Goal: Task Accomplishment & Management: Manage account settings

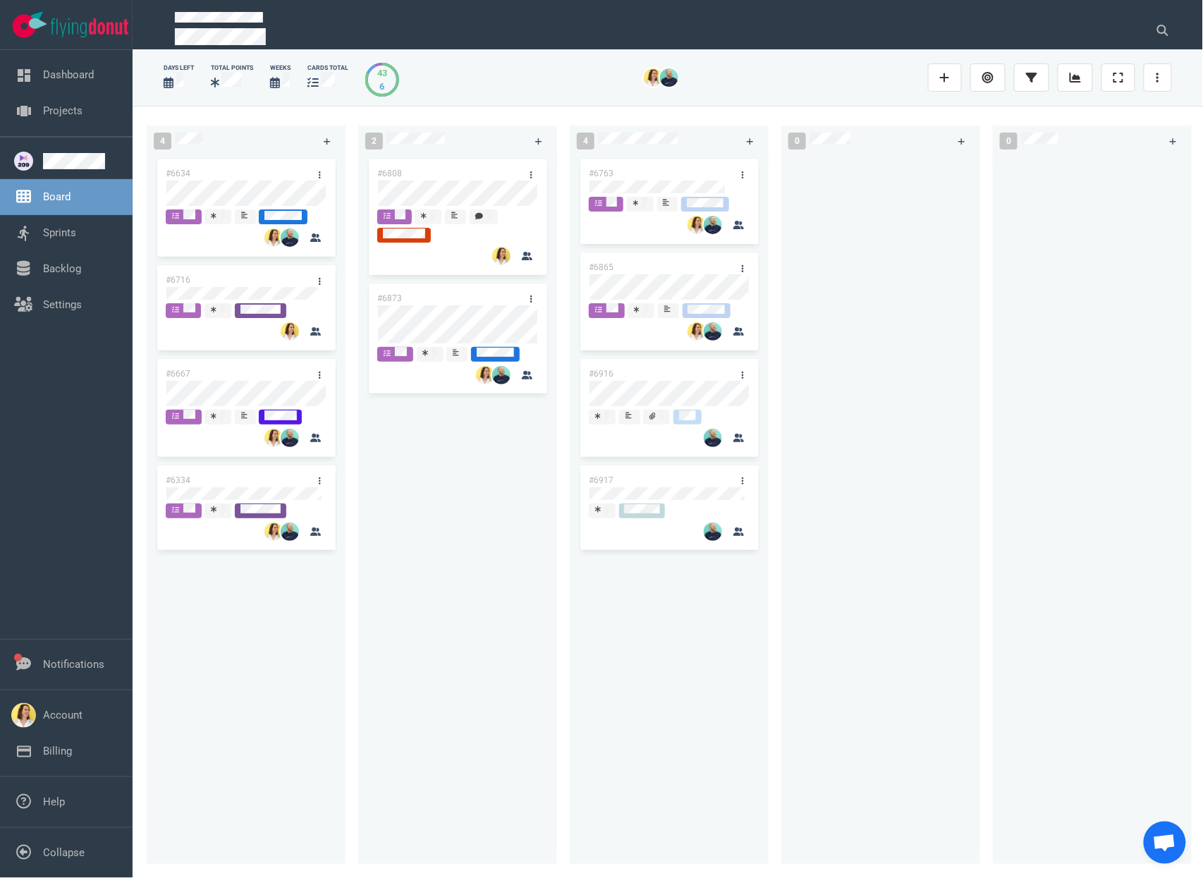
click at [853, 374] on div at bounding box center [881, 502] width 182 height 692
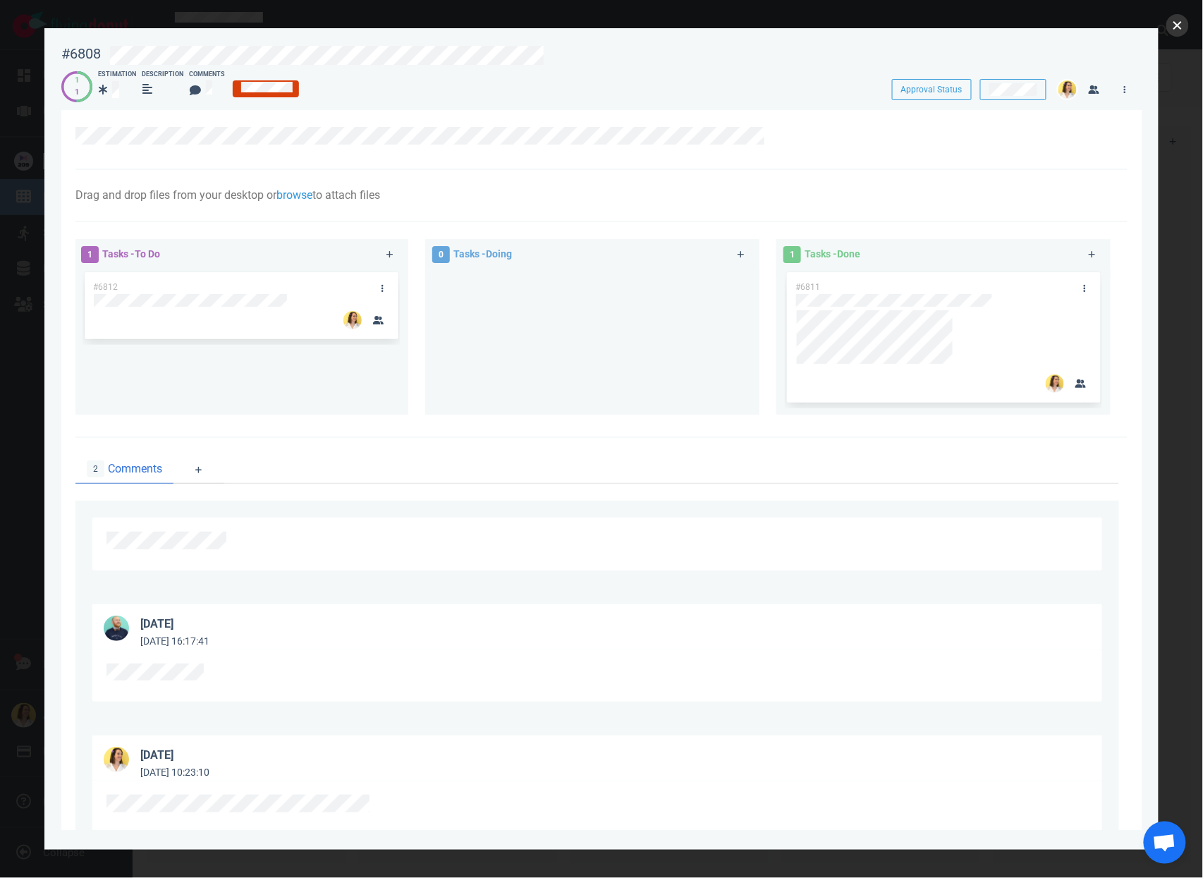
click at [1175, 23] on button "close" at bounding box center [1177, 25] width 23 height 23
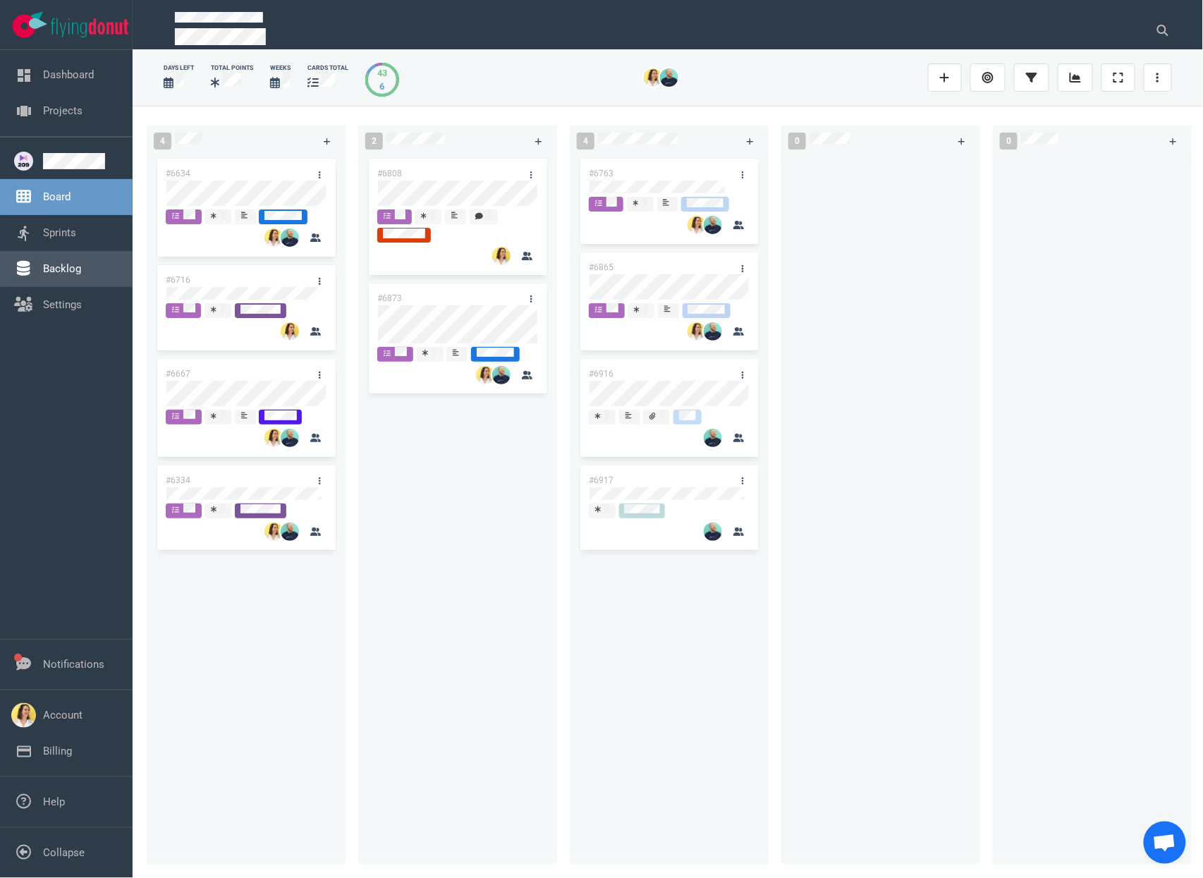
click at [61, 264] on link "Backlog" at bounding box center [62, 268] width 38 height 13
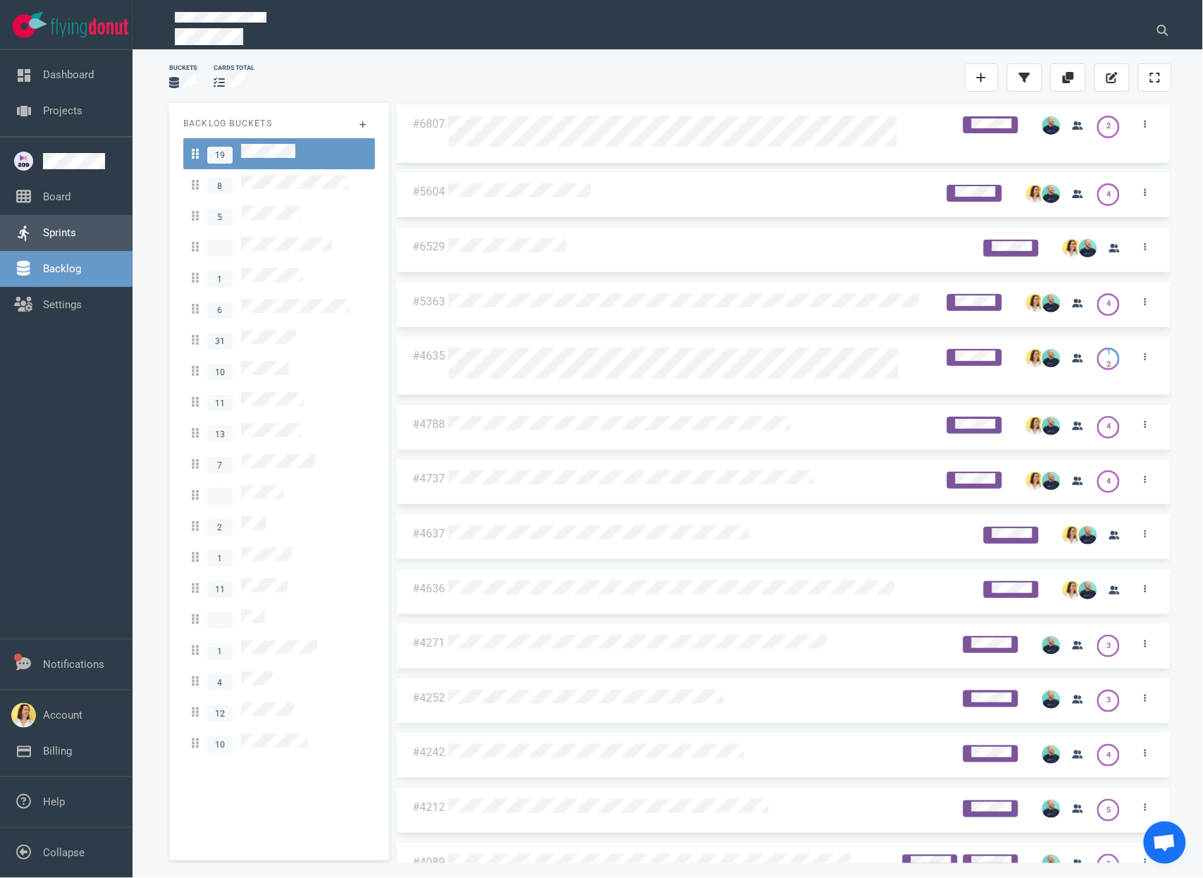
click at [67, 233] on link "Sprints" at bounding box center [59, 232] width 33 height 13
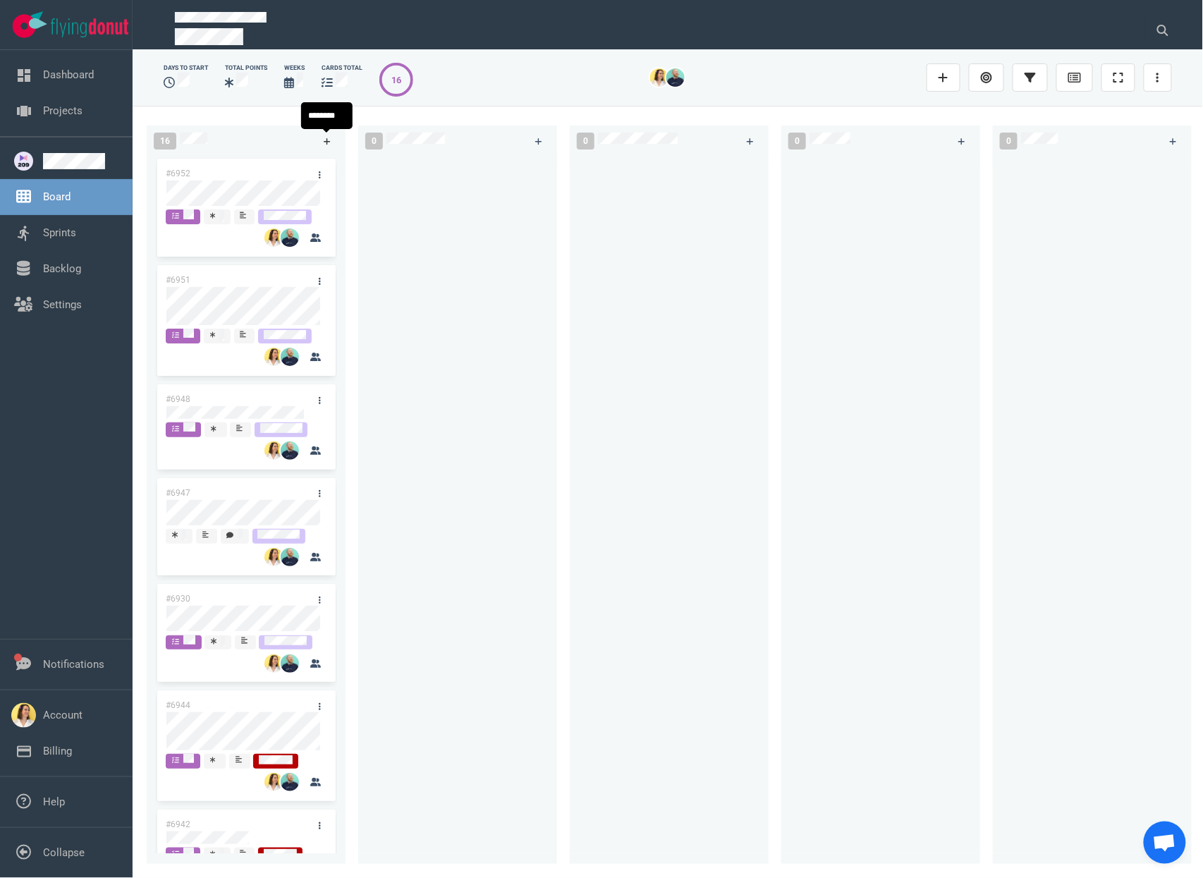
click at [331, 139] on link at bounding box center [327, 142] width 23 height 18
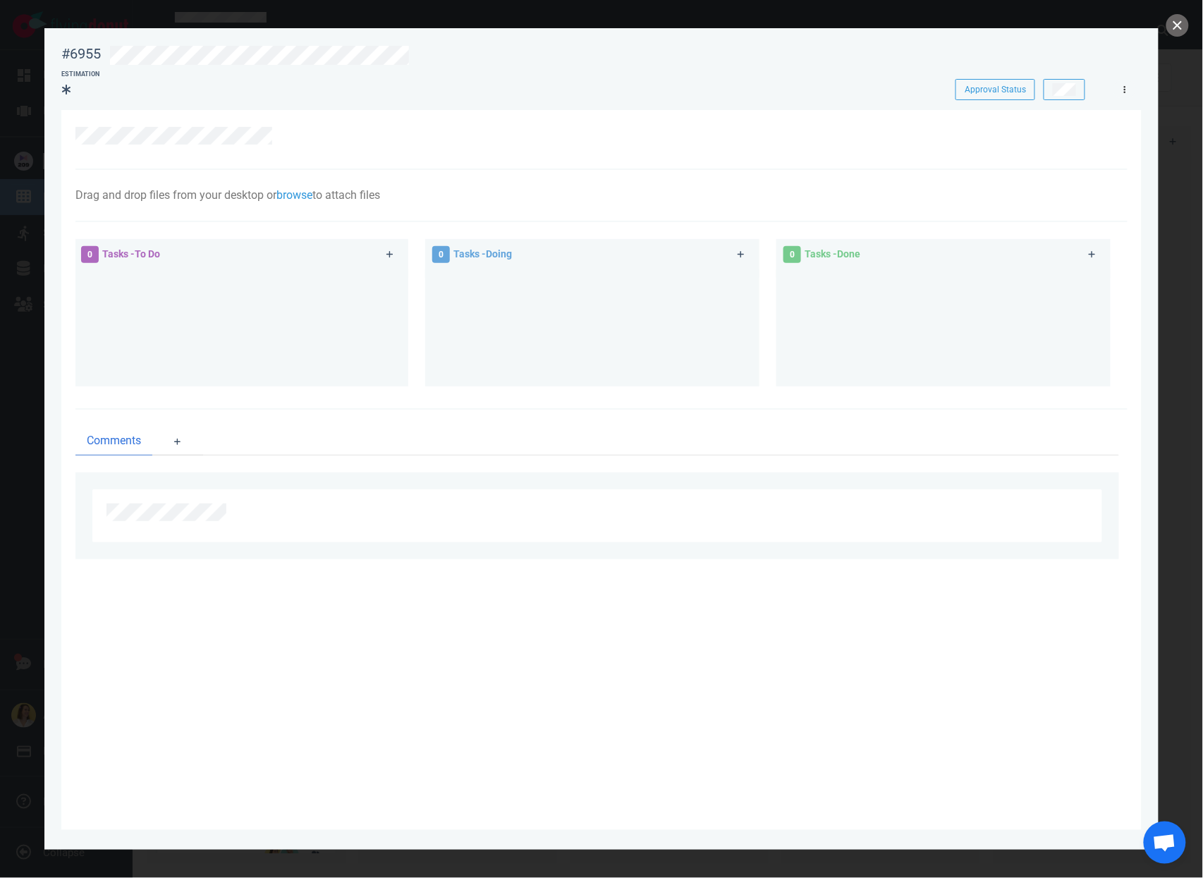
click at [1122, 92] on link at bounding box center [1125, 89] width 23 height 18
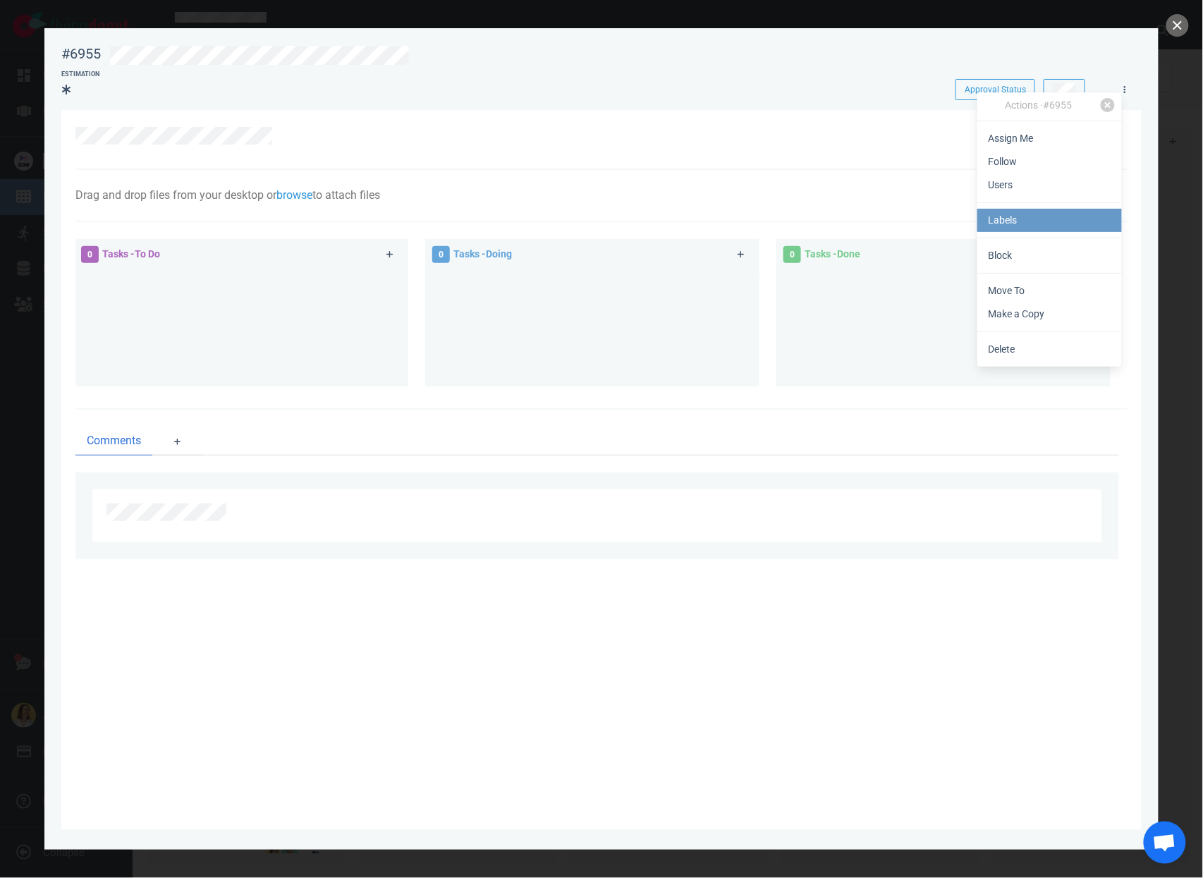
click at [1094, 209] on link "Labels" at bounding box center [1049, 220] width 145 height 23
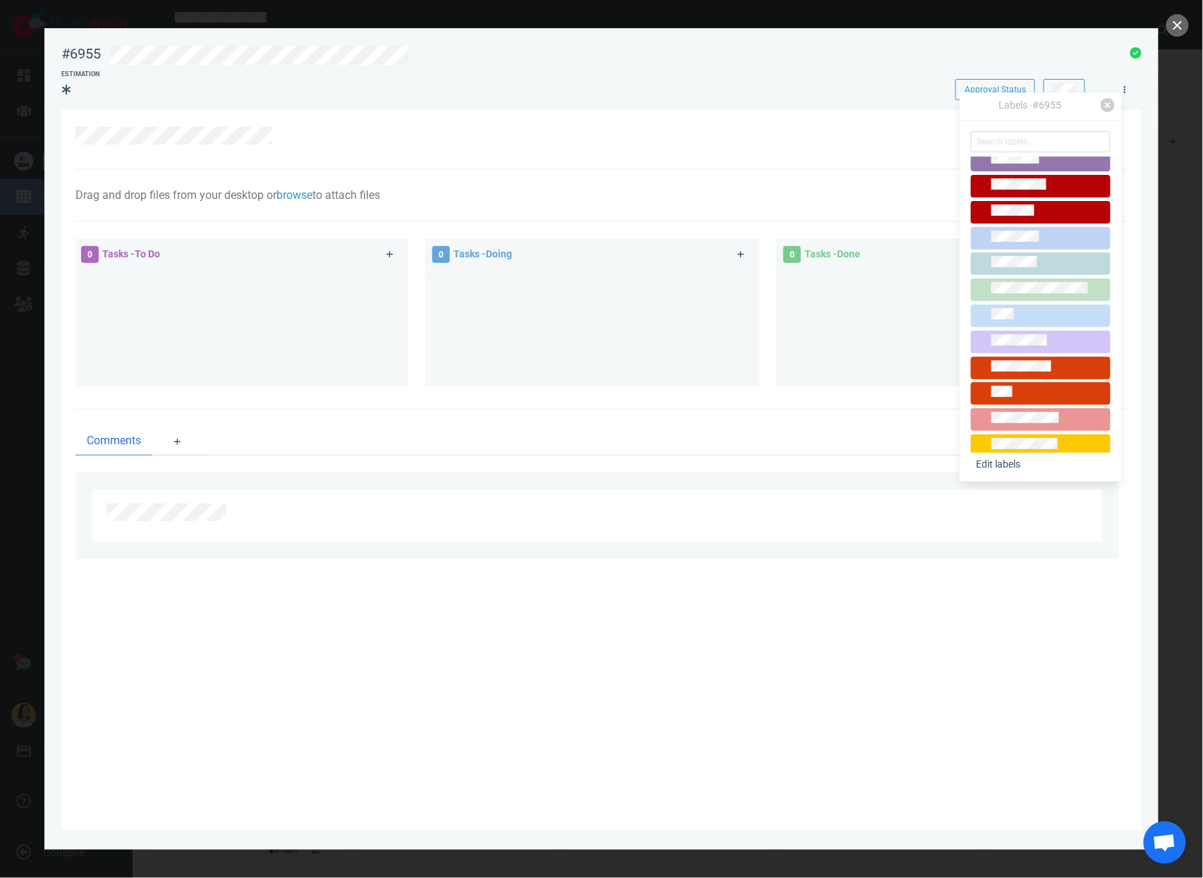
scroll to position [155, 0]
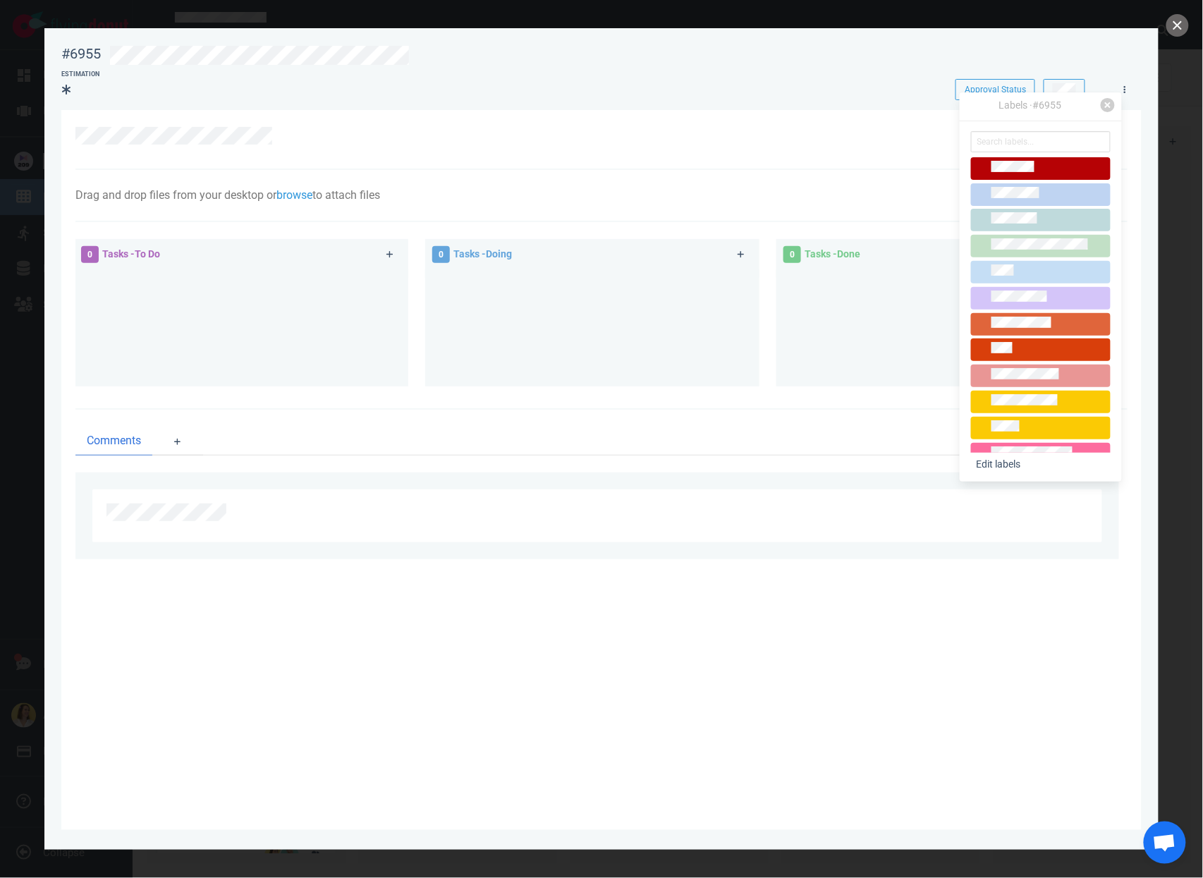
click at [1056, 317] on div at bounding box center [1040, 325] width 127 height 16
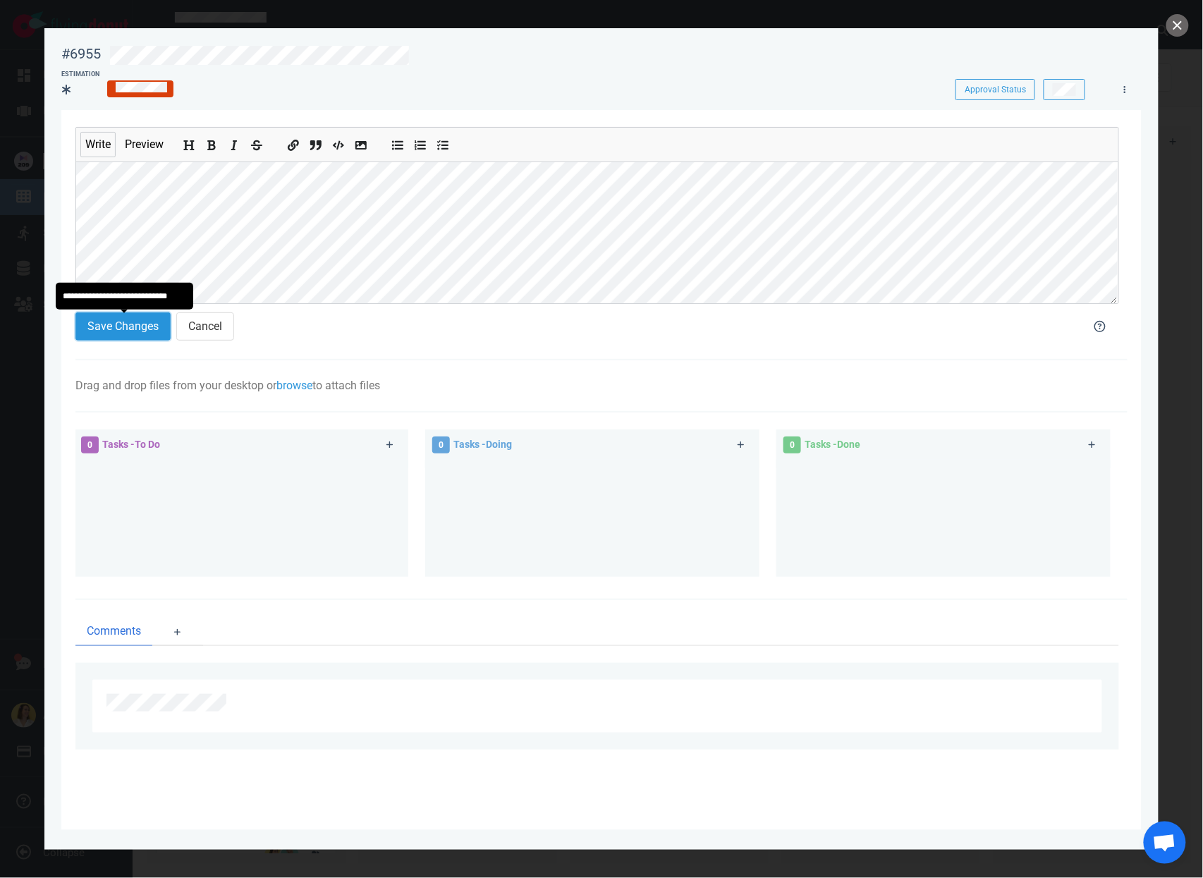
click at [121, 325] on button "Save Changes" at bounding box center [122, 326] width 95 height 28
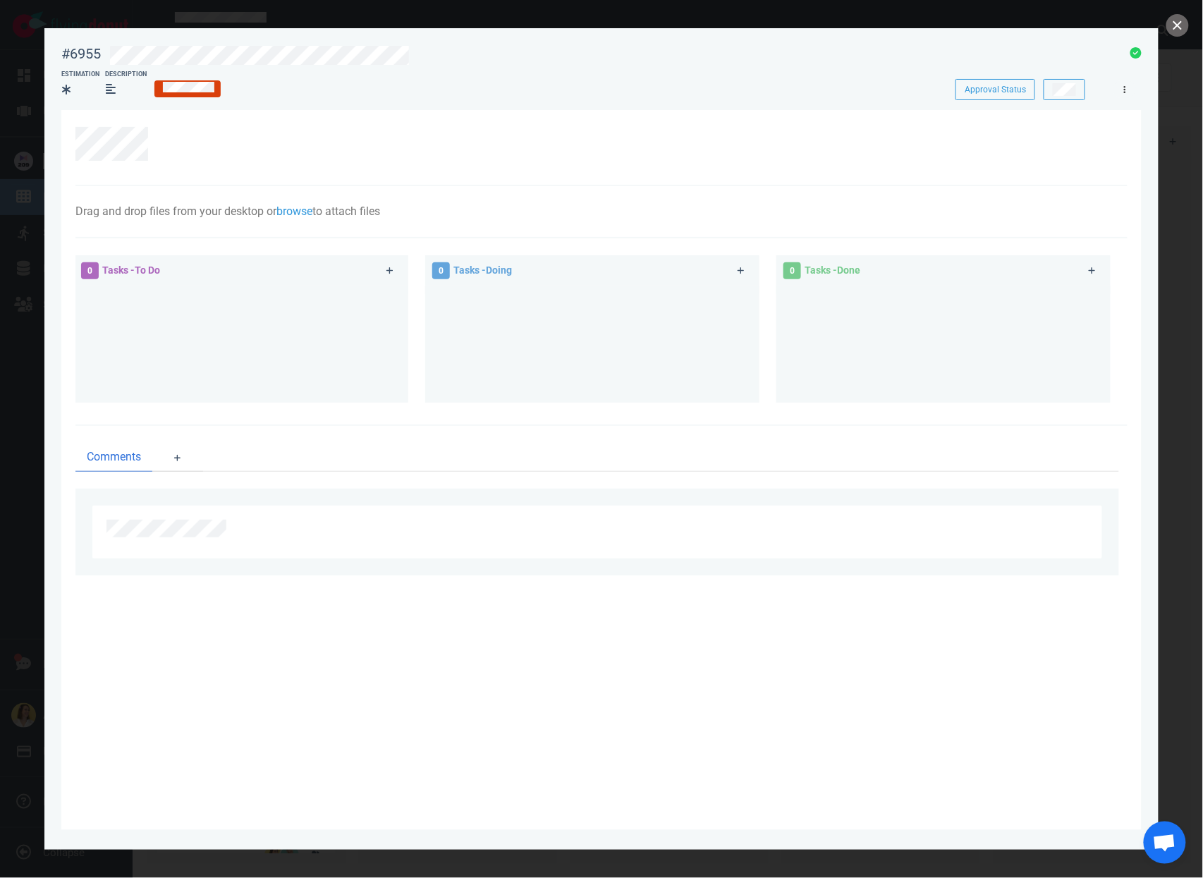
click at [1133, 88] on link at bounding box center [1125, 89] width 23 height 18
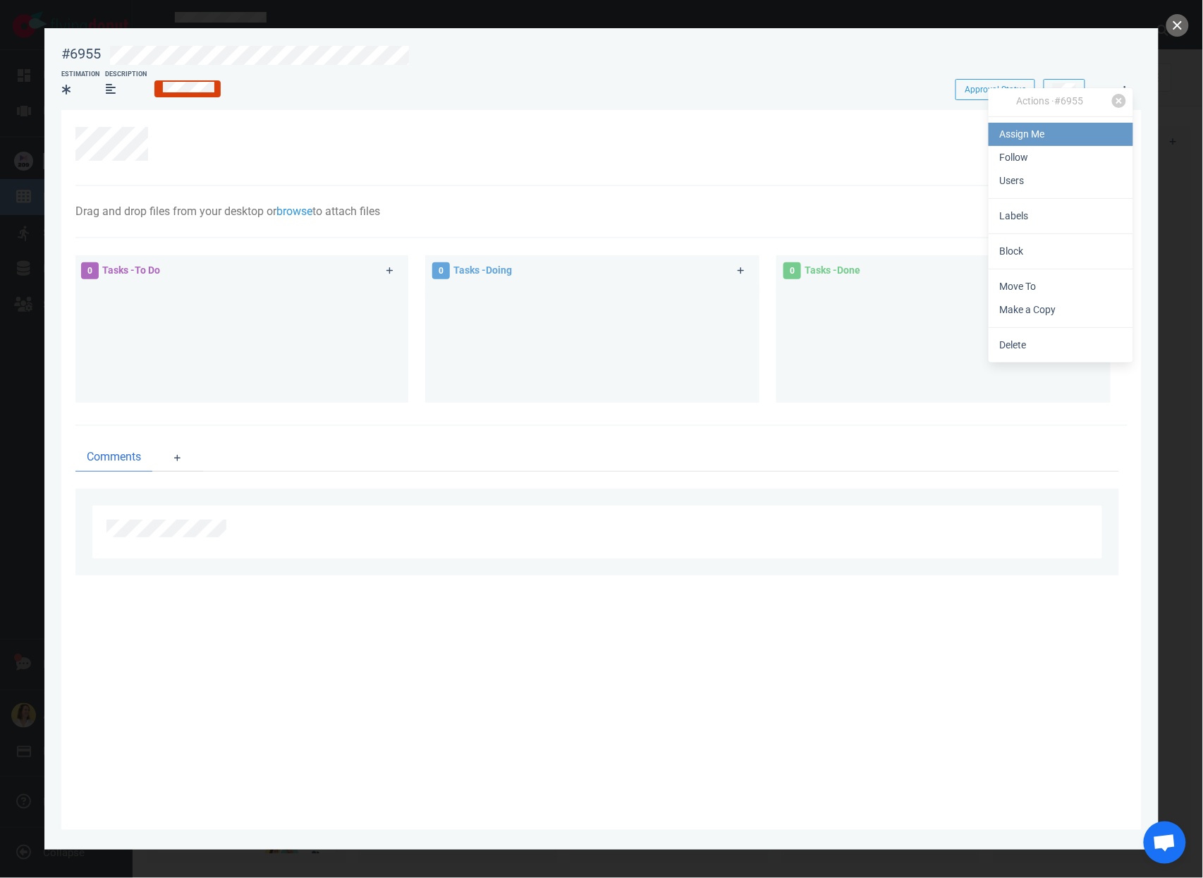
click at [1101, 131] on link "Assign Me" at bounding box center [1061, 134] width 145 height 23
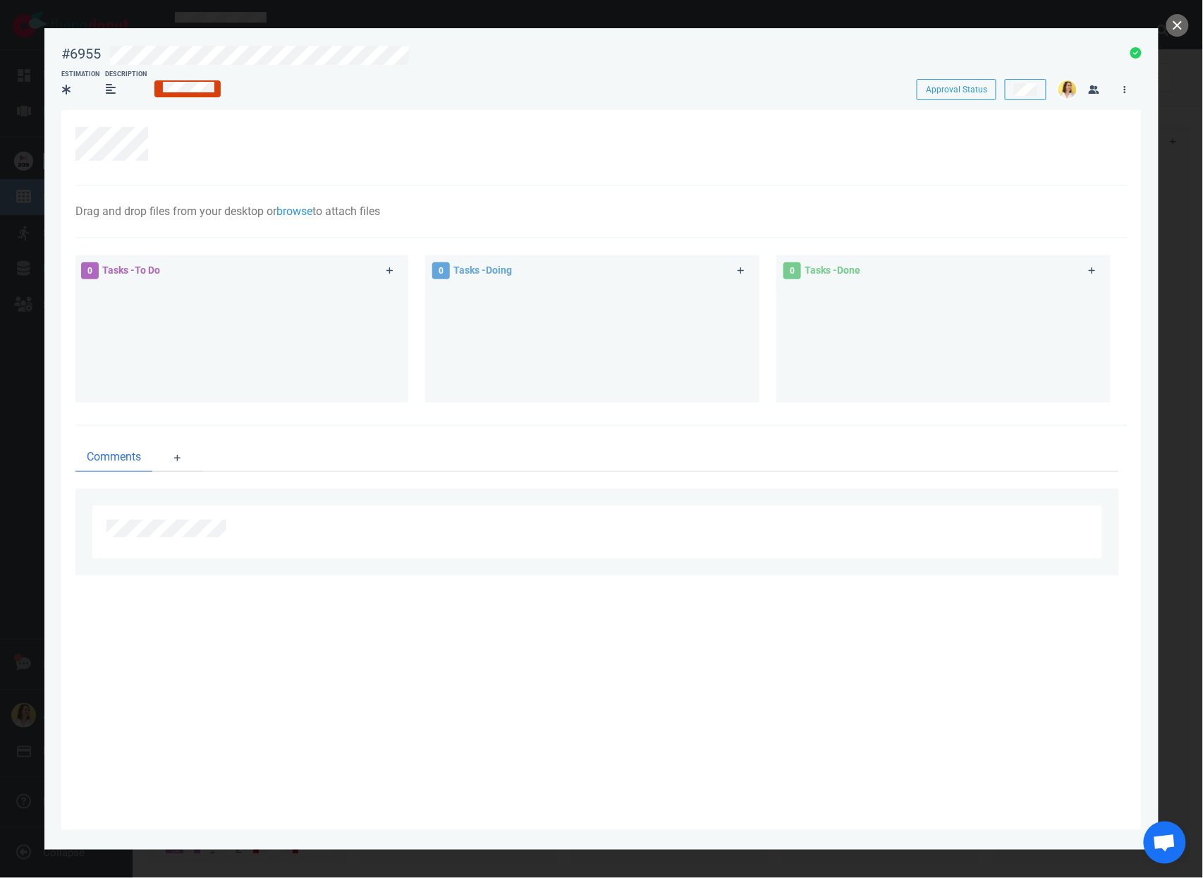
click at [1123, 92] on link at bounding box center [1125, 89] width 23 height 18
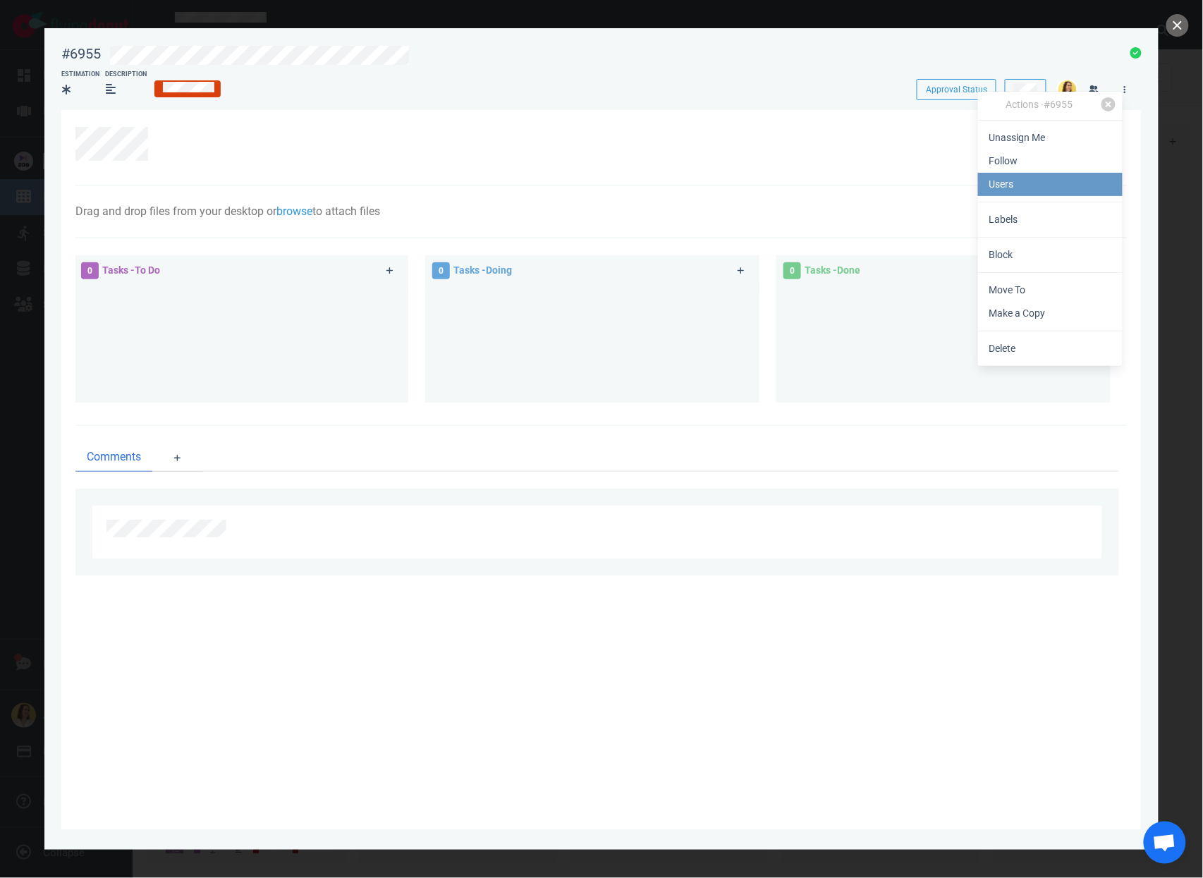
click at [1064, 173] on link "Users" at bounding box center [1050, 184] width 145 height 23
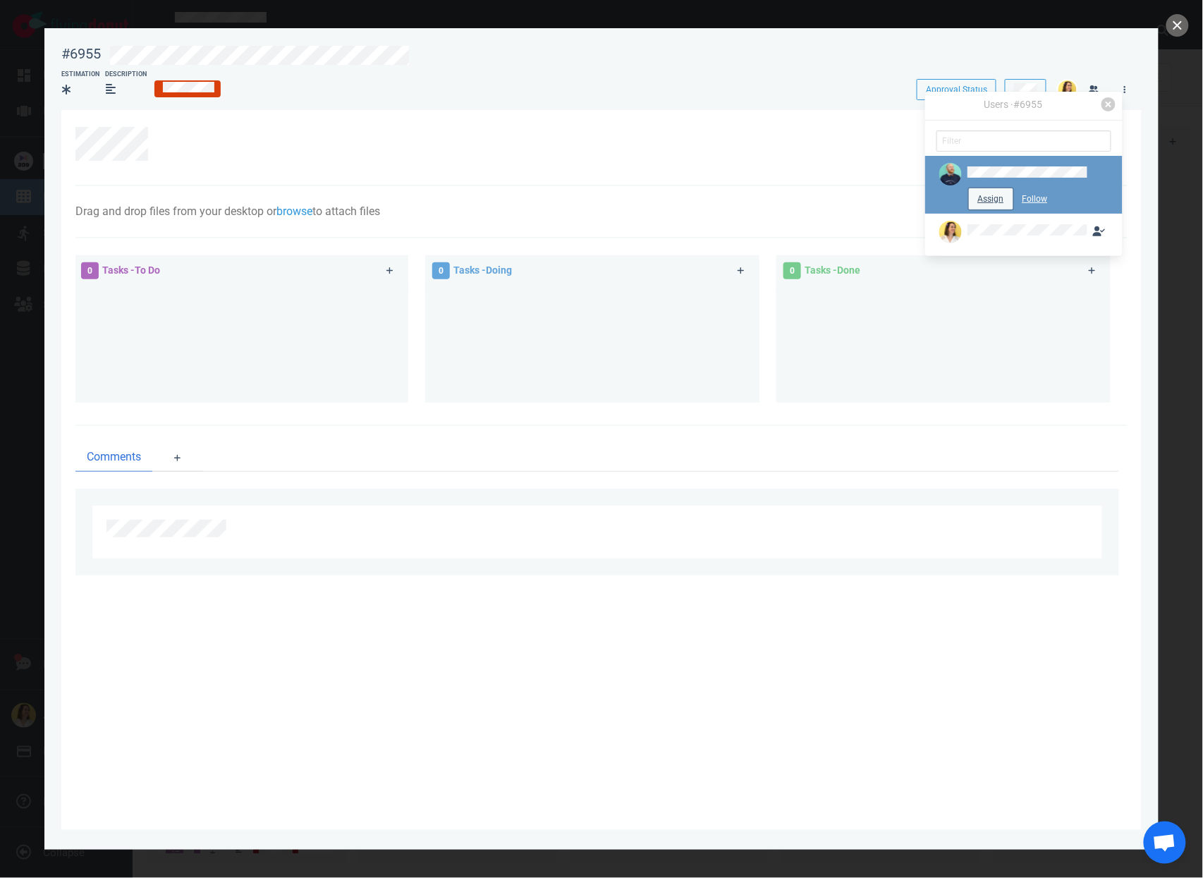
click at [981, 195] on button "Assign" at bounding box center [991, 198] width 44 height 21
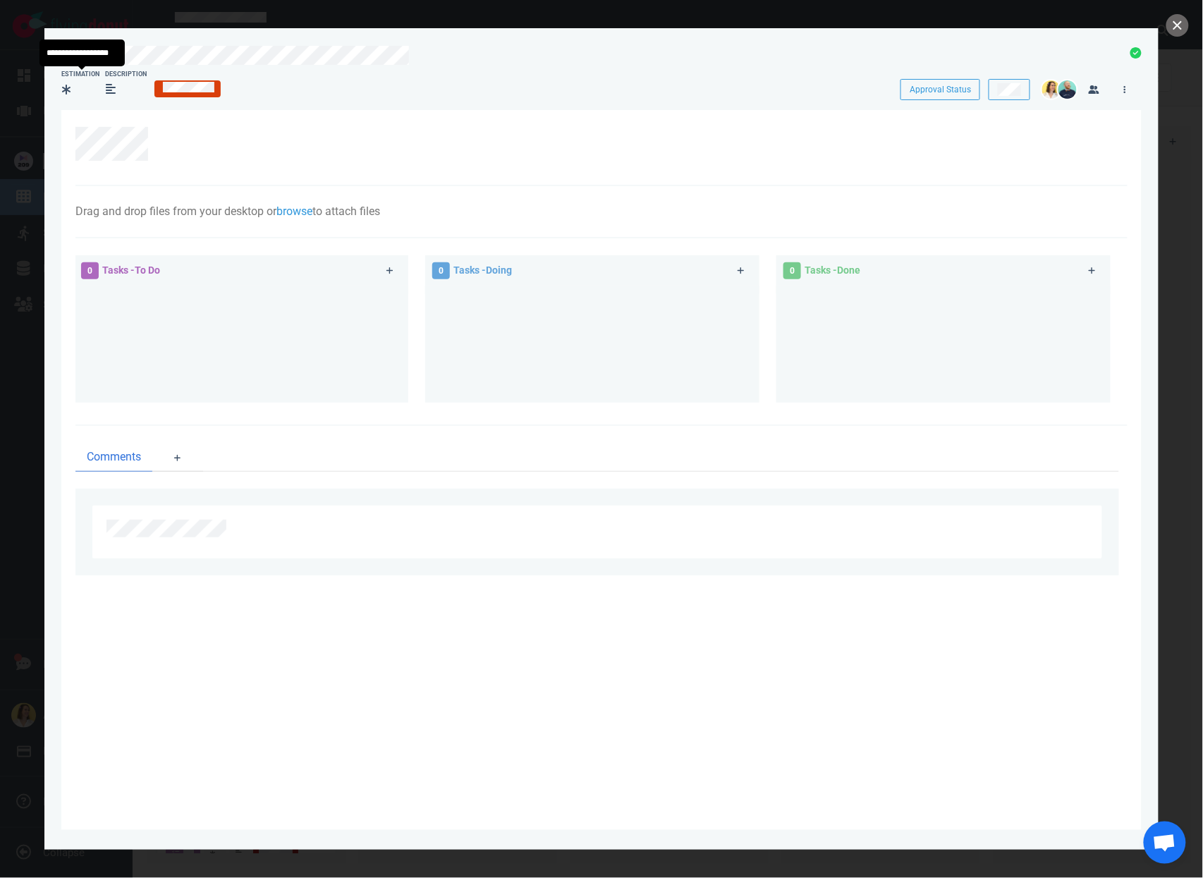
click at [90, 97] on div at bounding box center [80, 91] width 38 height 23
click at [71, 90] on div at bounding box center [68, 89] width 13 height 17
click at [1189, 23] on button "close" at bounding box center [1177, 25] width 23 height 23
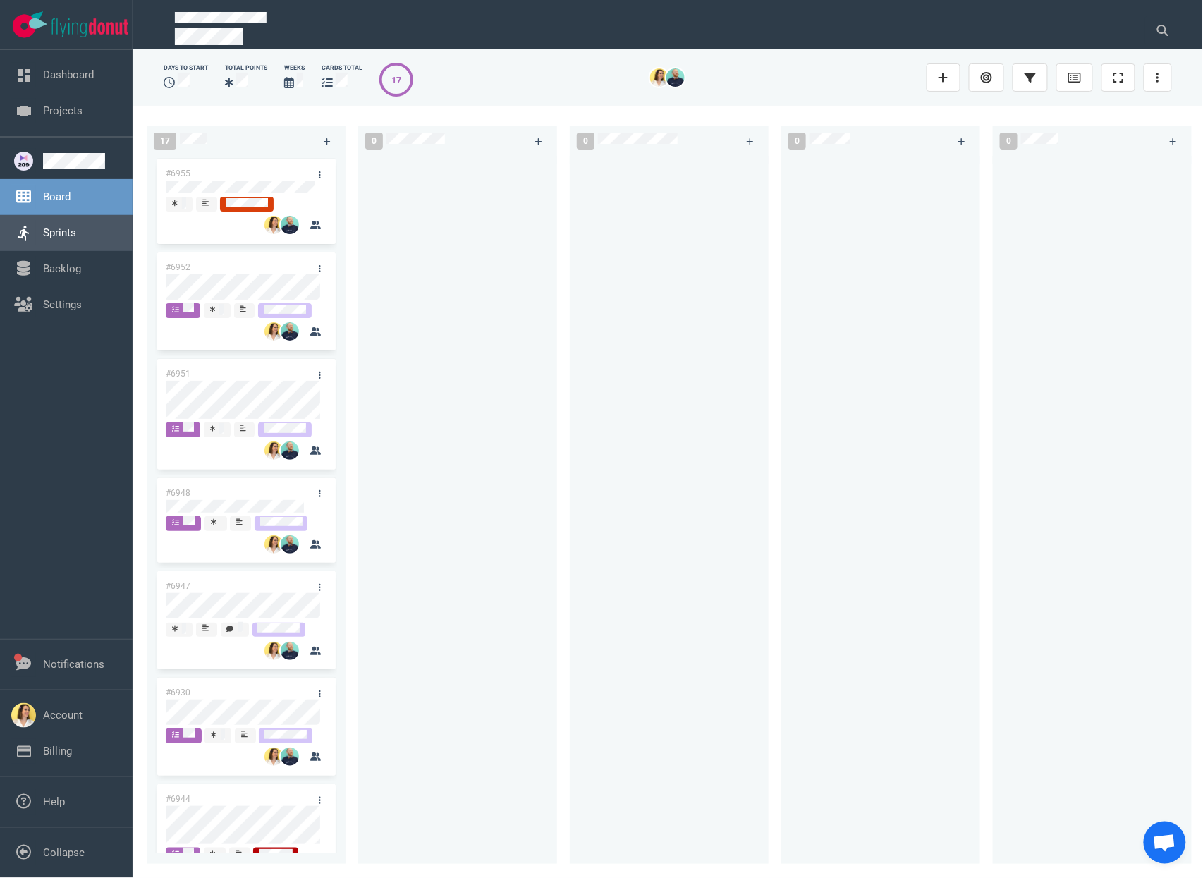
click at [43, 239] on link "Sprints" at bounding box center [59, 232] width 33 height 13
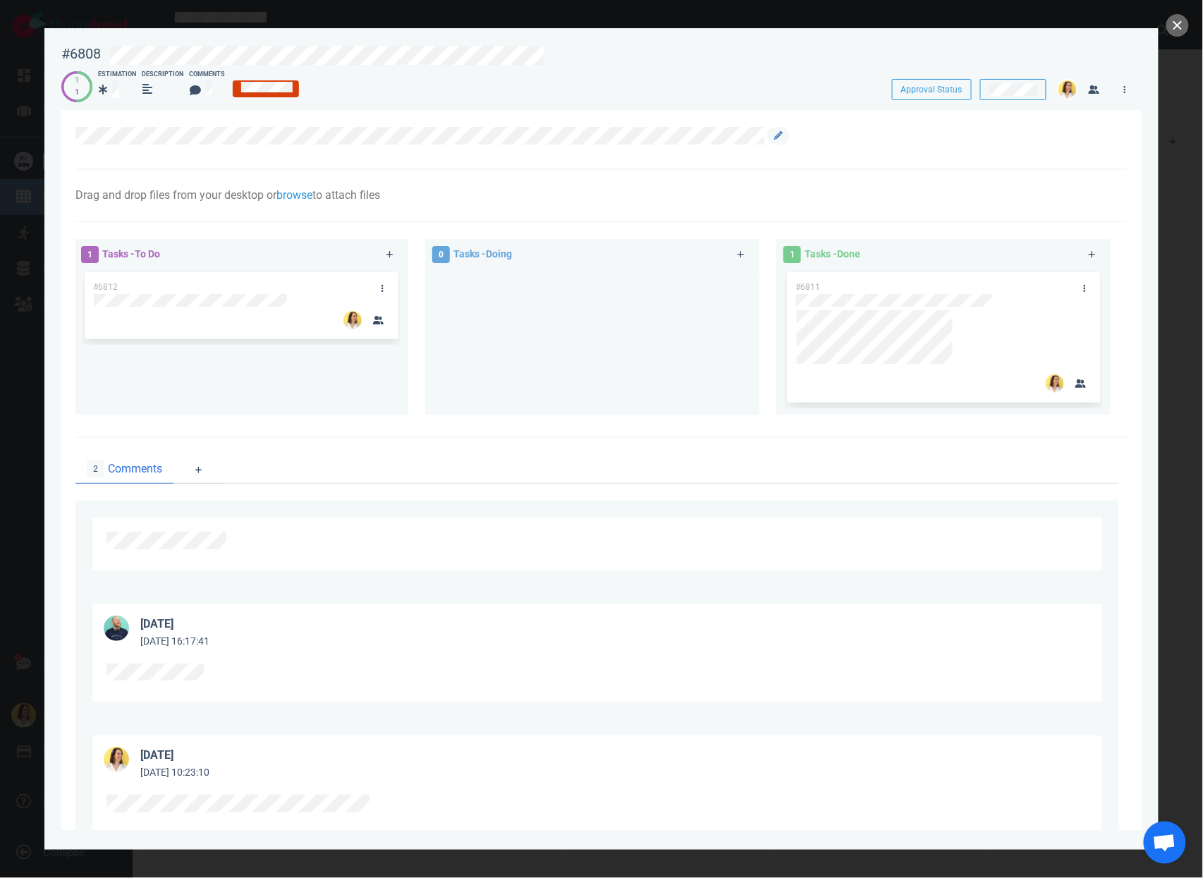
click at [178, 135] on div at bounding box center [593, 136] width 1037 height 18
copy div
click at [1184, 22] on button "close" at bounding box center [1177, 25] width 23 height 23
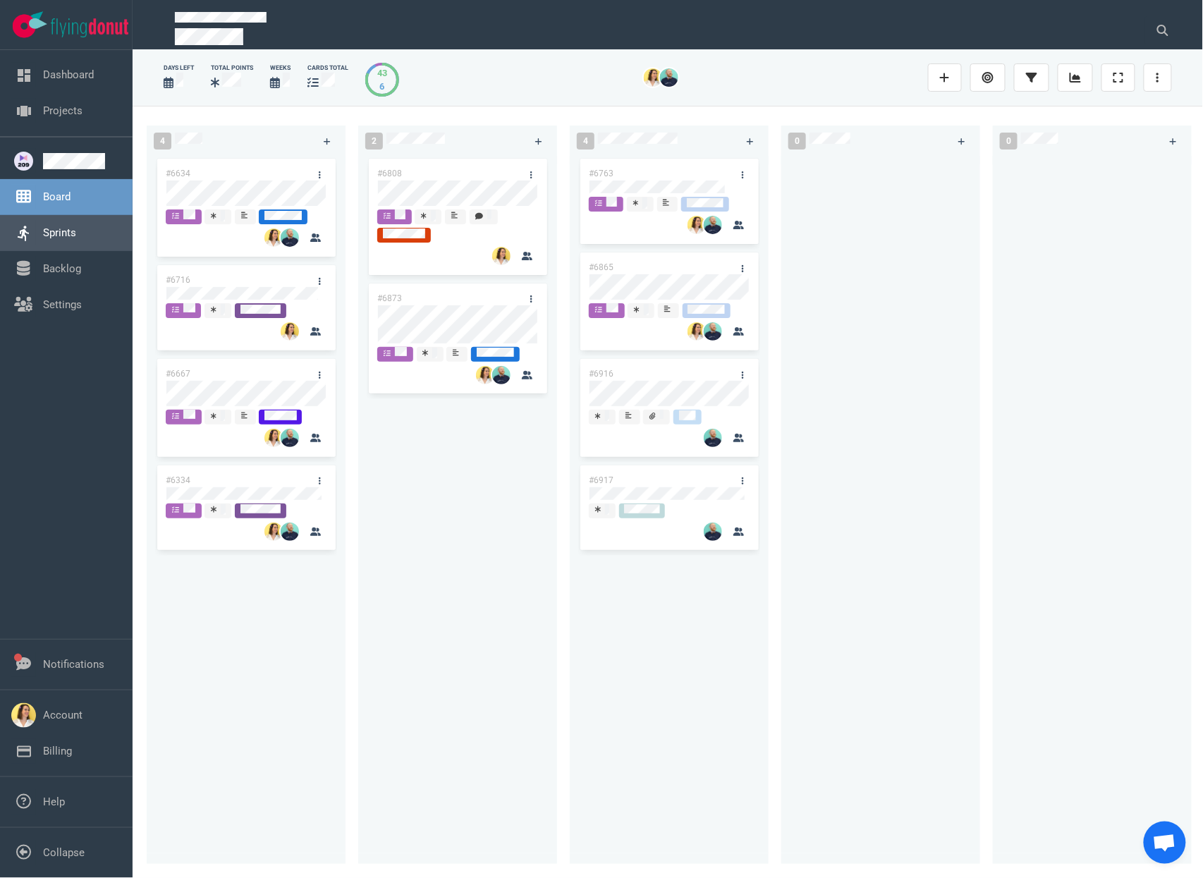
click at [68, 226] on link "Sprints" at bounding box center [59, 232] width 33 height 13
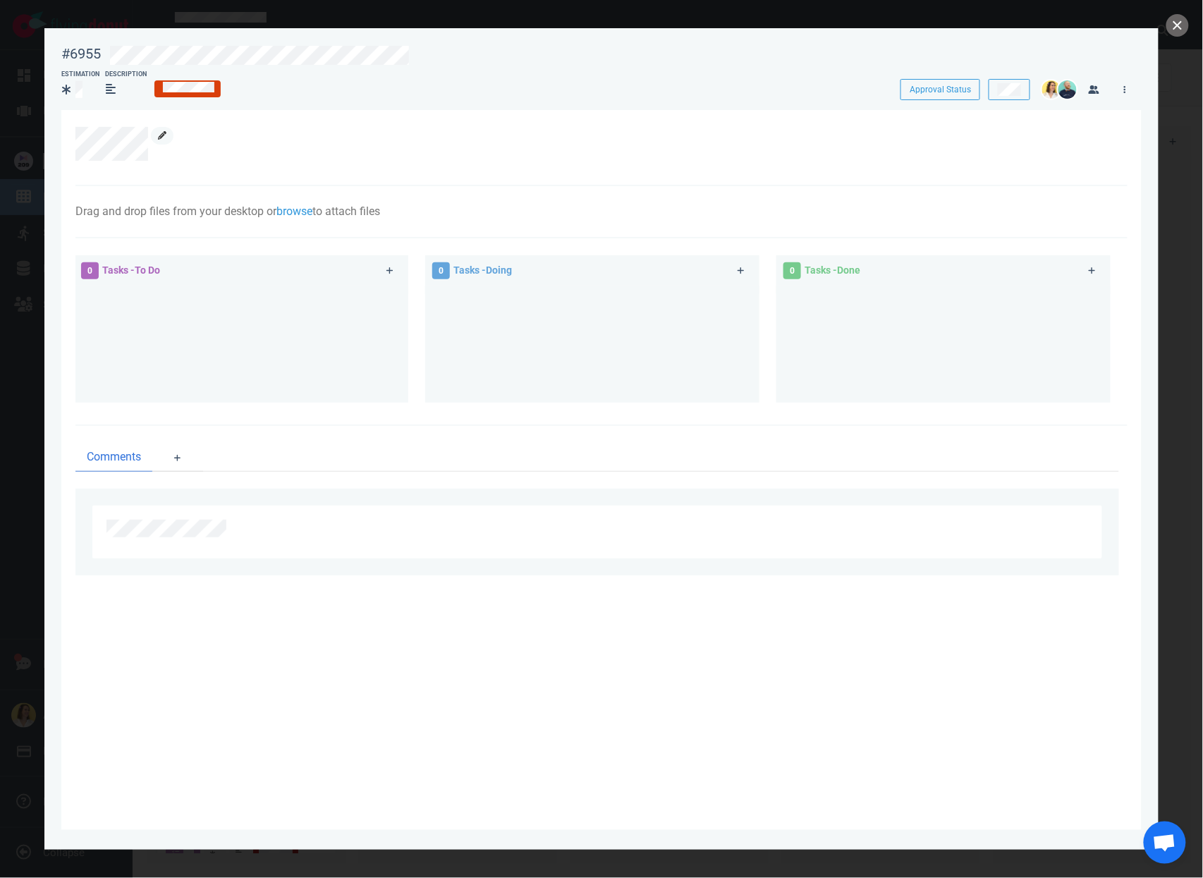
click at [164, 134] on icon at bounding box center [162, 135] width 8 height 8
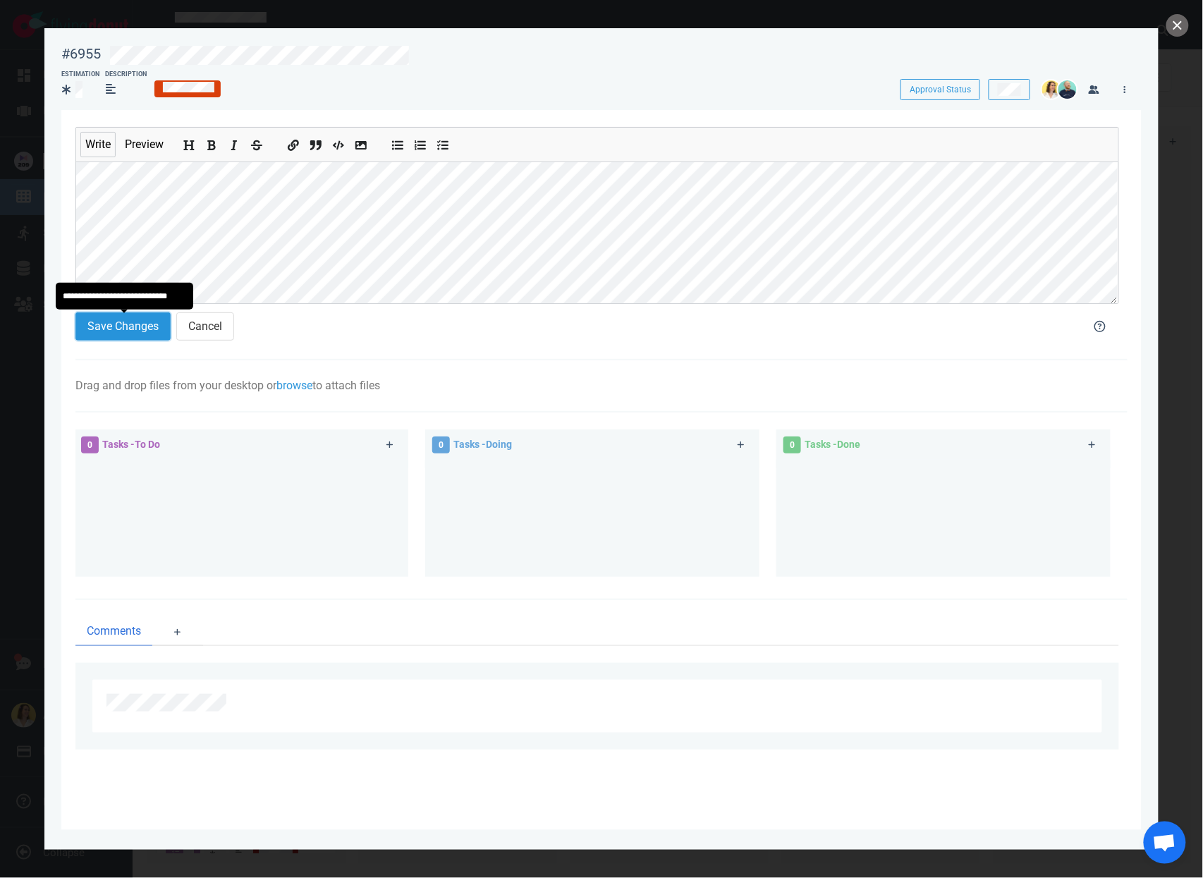
click at [140, 336] on button "Save Changes" at bounding box center [122, 326] width 95 height 28
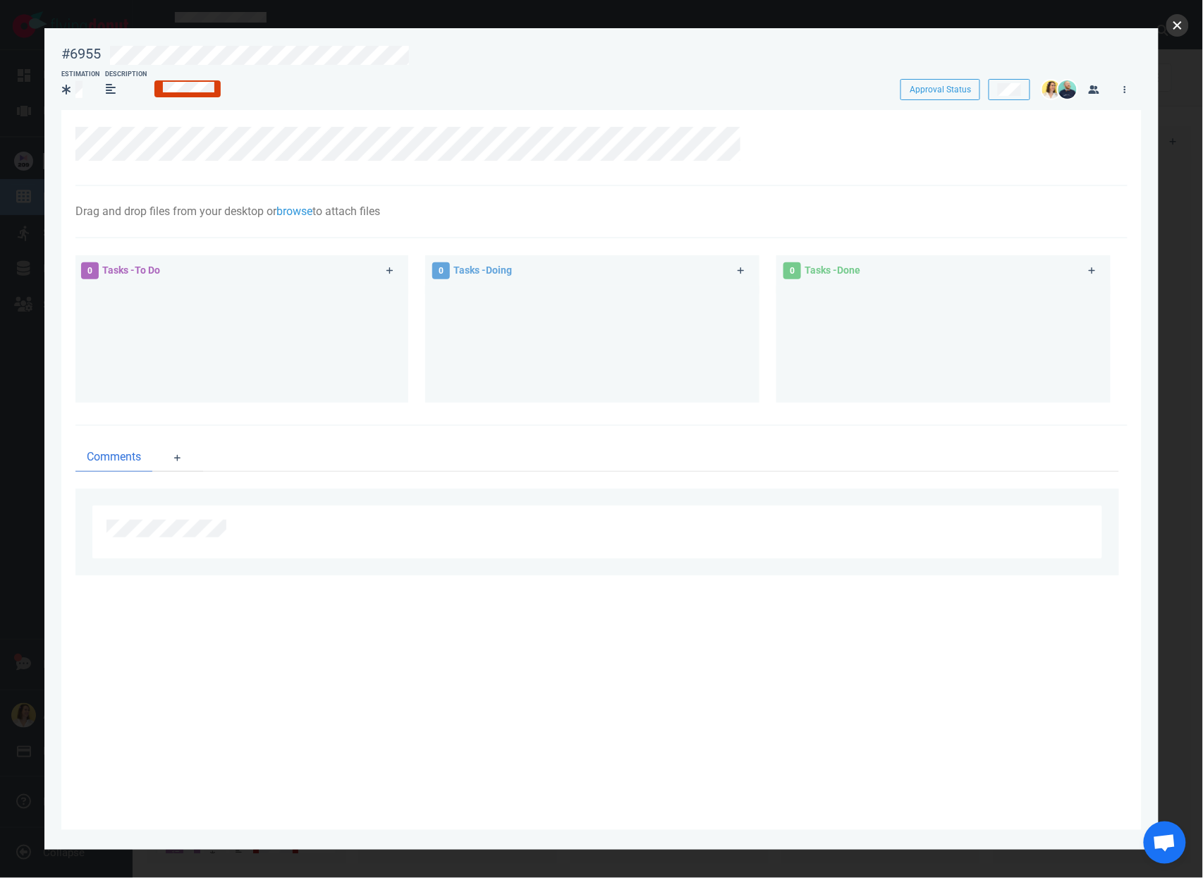
click at [1182, 22] on button "close" at bounding box center [1177, 25] width 23 height 23
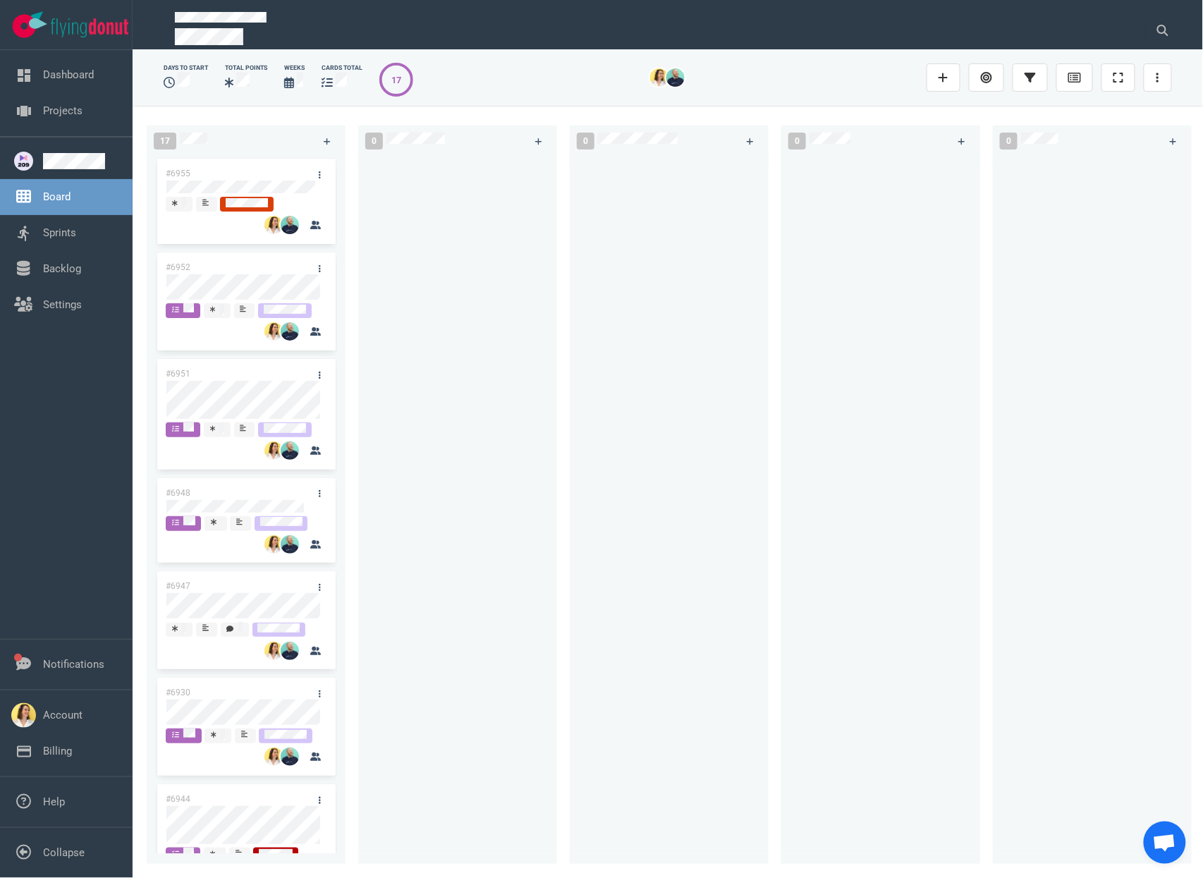
click at [500, 339] on div at bounding box center [458, 502] width 182 height 692
click at [49, 226] on link "Sprints" at bounding box center [59, 232] width 33 height 13
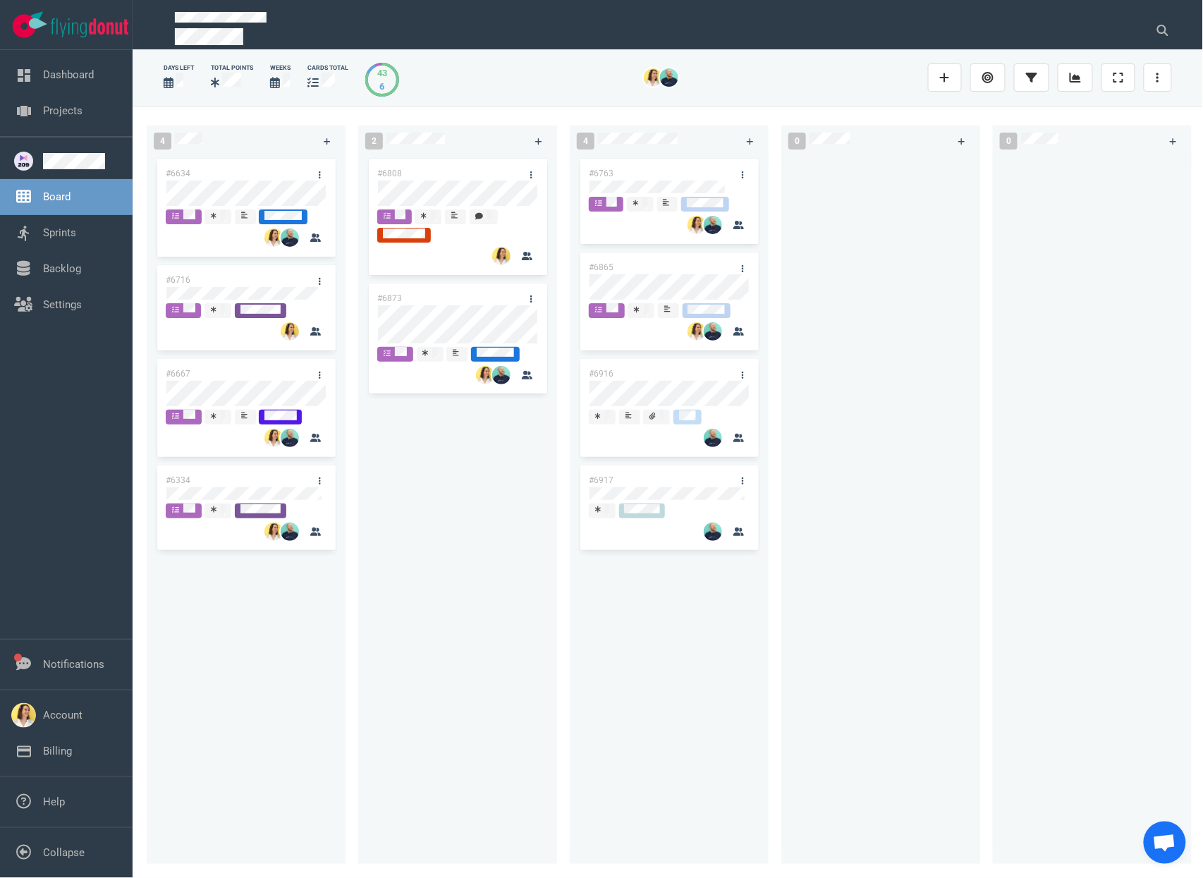
click at [451, 548] on div "#6808 #6873" at bounding box center [458, 502] width 182 height 692
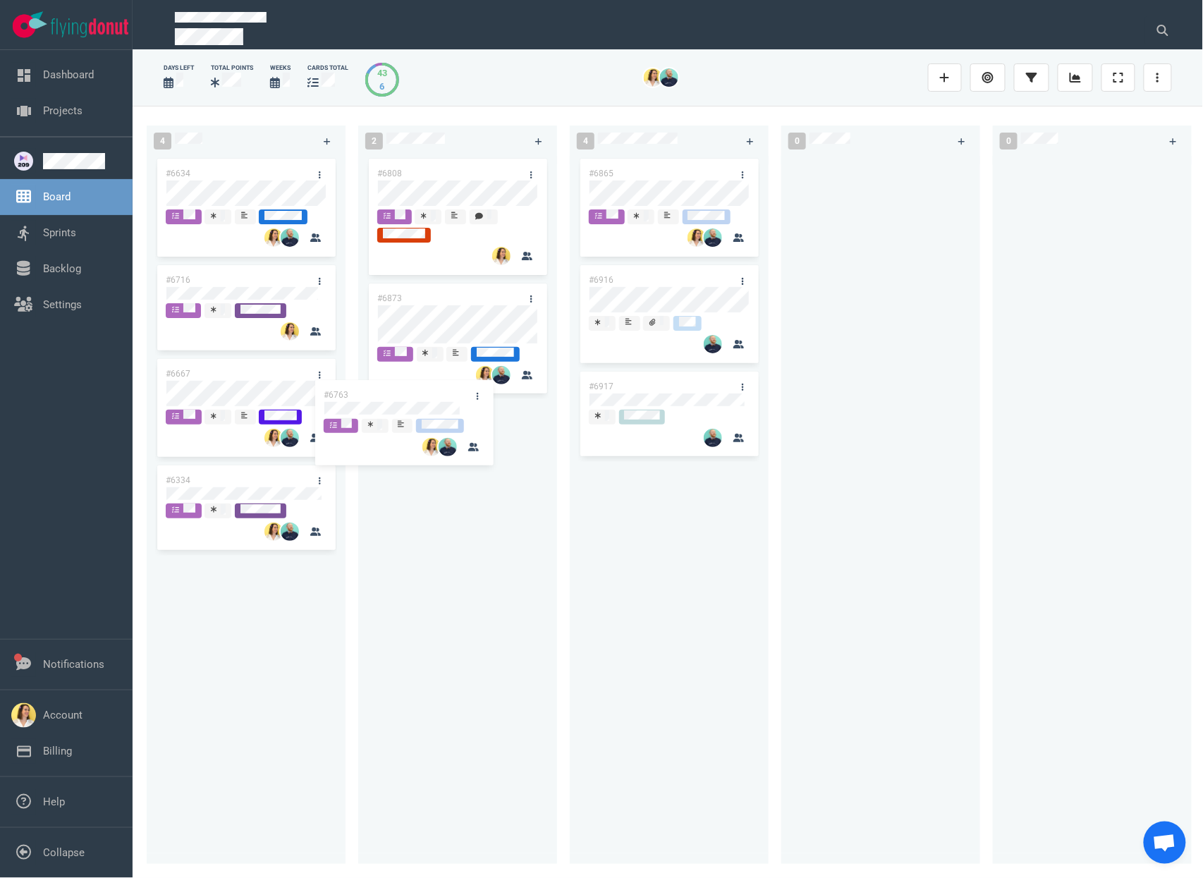
click at [409, 403] on div "4 #6634 #6716 #6667 #6334 2 #6808 #6873 4 #6763 #6865 #6916 #6917 #6763 0 0 43" at bounding box center [668, 492] width 1071 height 772
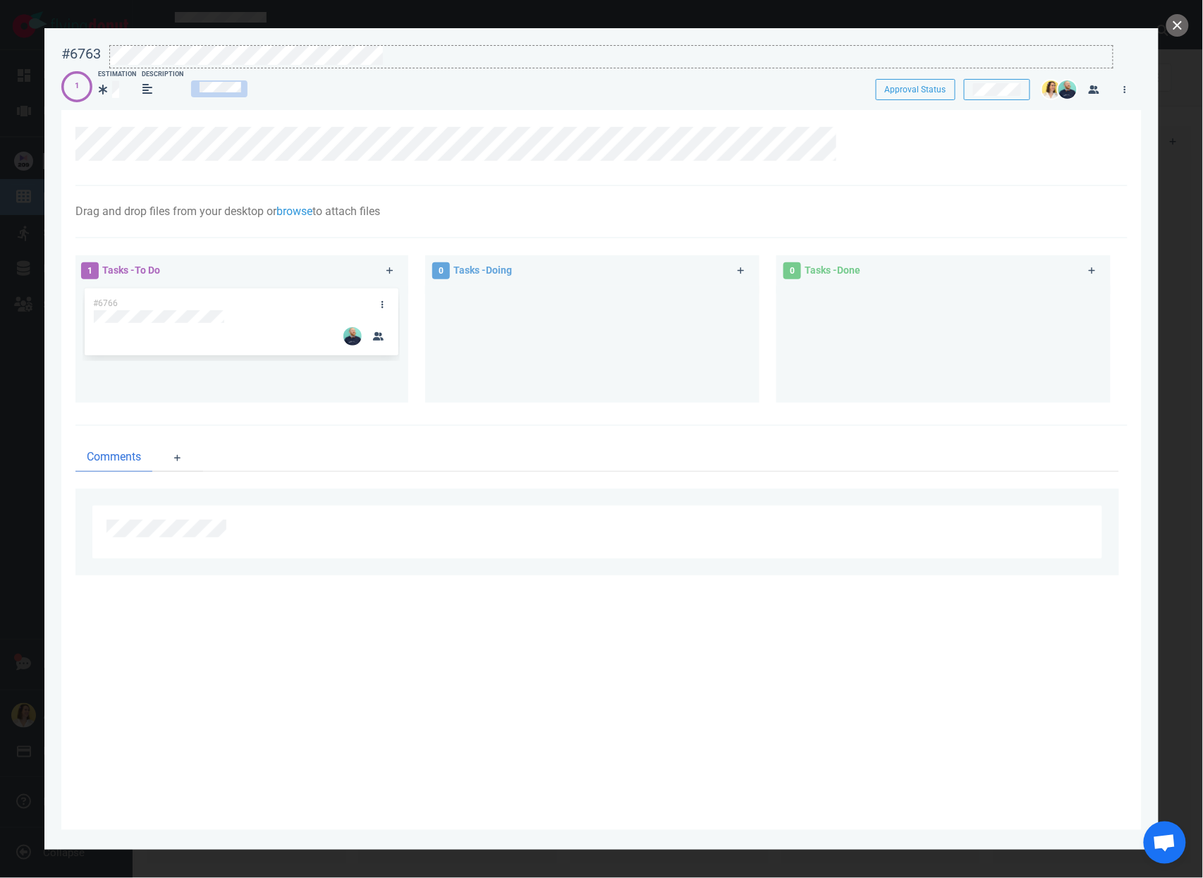
click at [387, 56] on div at bounding box center [611, 55] width 1003 height 19
